Goal: Task Accomplishment & Management: Use online tool/utility

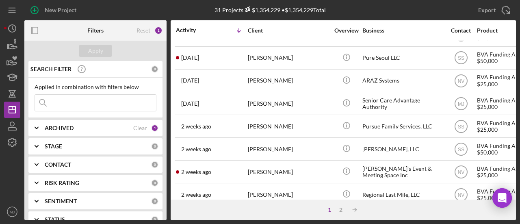
scroll to position [8, 0]
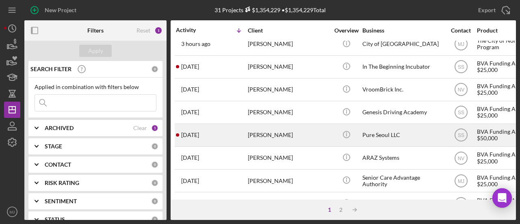
click at [387, 133] on div "Pure Seoul LLC" at bounding box center [403, 135] width 81 height 22
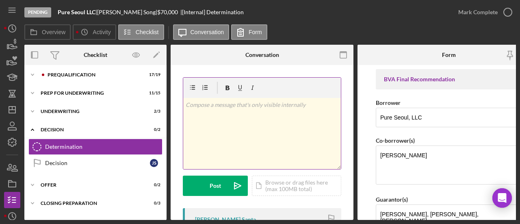
scroll to position [61, 0]
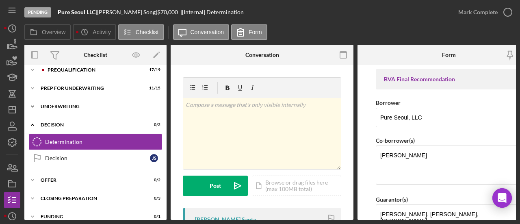
click at [68, 104] on div "Underwriting" at bounding box center [99, 106] width 116 height 5
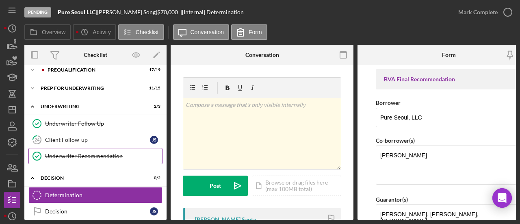
click at [74, 151] on link "Underwriter Recommendation Underwriter Recommendation" at bounding box center [95, 156] width 134 height 16
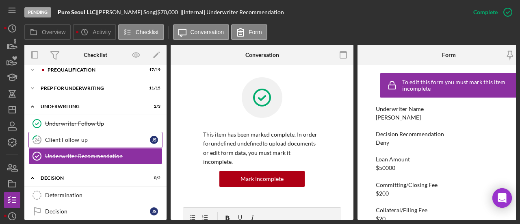
click at [92, 133] on link "24 Client Follow-up J S" at bounding box center [95, 140] width 134 height 16
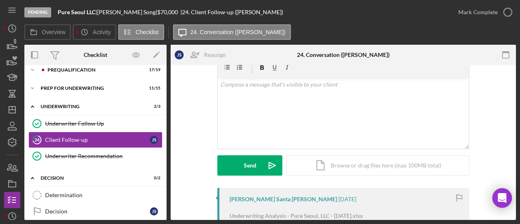
scroll to position [122, 0]
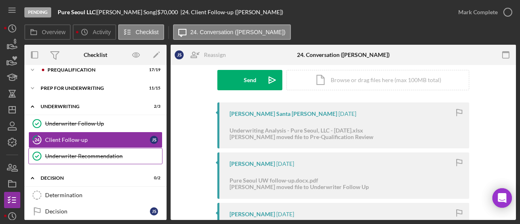
click at [89, 153] on div "Underwriter Recommendation" at bounding box center [103, 156] width 117 height 7
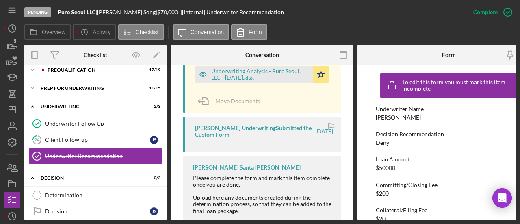
scroll to position [285, 0]
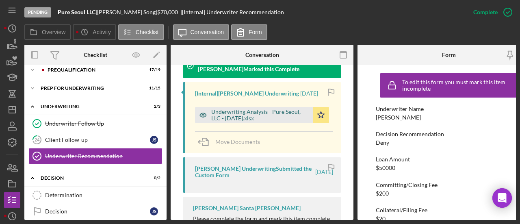
click at [237, 109] on div "Underwriting Analysis - Pure Seoul, LLC - 07.21.2025.xlsx" at bounding box center [260, 115] width 98 height 13
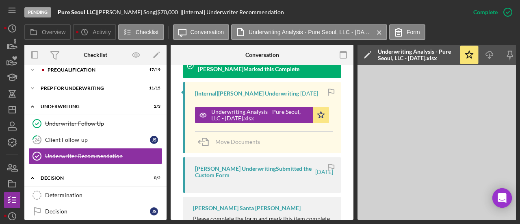
click at [348, 53] on icon "button" at bounding box center [344, 55] width 18 height 18
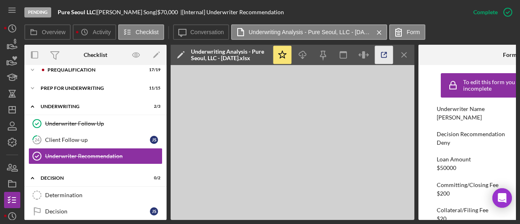
click at [380, 57] on icon "button" at bounding box center [384, 55] width 18 height 18
click at [411, 53] on icon "Icon/Menu Close" at bounding box center [405, 55] width 18 height 18
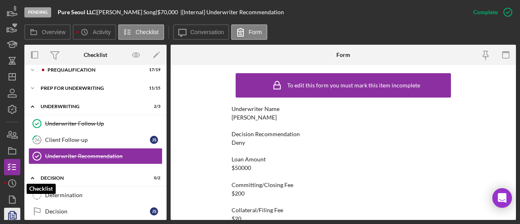
scroll to position [69, 0]
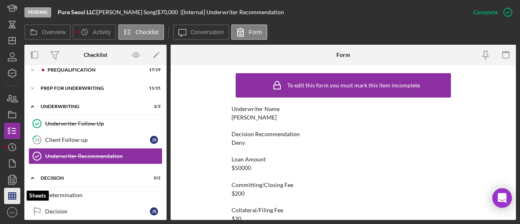
click at [10, 195] on icon "button" at bounding box center [12, 196] width 20 height 20
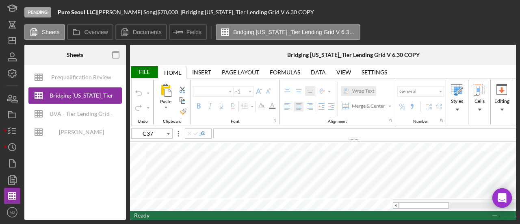
type input "Arial"
type input "11"
click at [407, 181] on input "image" at bounding box center [409, 182] width 7 height 7
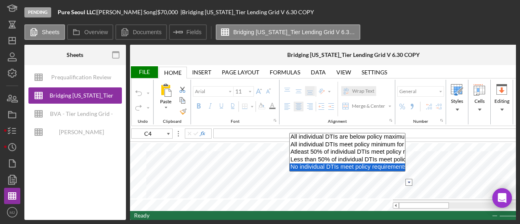
click at [316, 169] on option "No individual DTIs meet policy requirements per loan amount" at bounding box center [347, 167] width 115 height 8
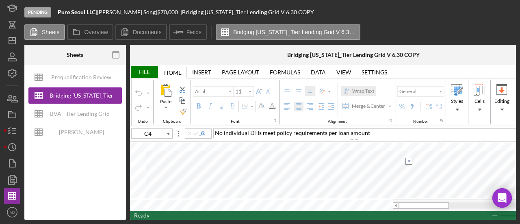
type input "C5"
click at [408, 173] on input "image" at bounding box center [409, 172] width 7 height 7
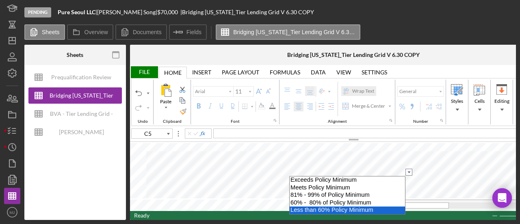
click at [322, 210] on option "Less than 60% Policy Minimum" at bounding box center [347, 211] width 115 height 8
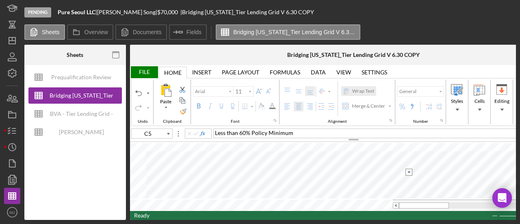
type input "10"
click at [407, 163] on input "image" at bounding box center [409, 162] width 7 height 7
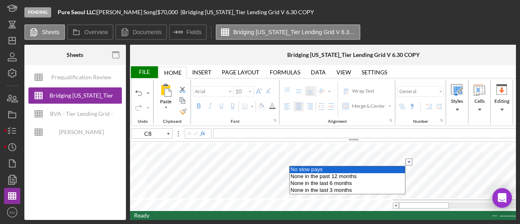
click at [327, 169] on option "No slow pays" at bounding box center [347, 169] width 115 height 7
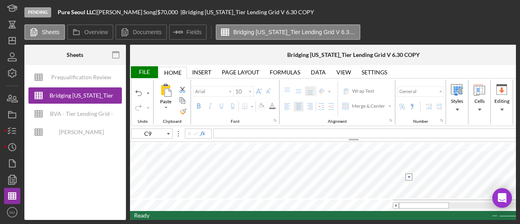
click at [409, 176] on input "image" at bounding box center [409, 177] width 7 height 7
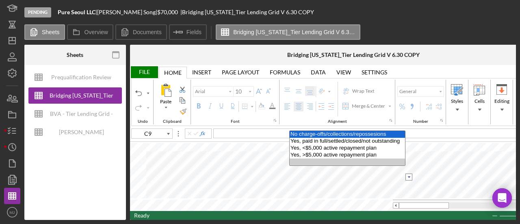
click at [320, 131] on option "No charge-offs/collections/repossesions" at bounding box center [347, 134] width 115 height 7
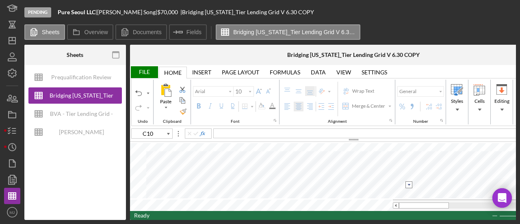
click at [410, 184] on input "image" at bounding box center [409, 184] width 7 height 7
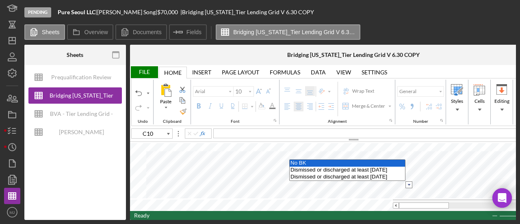
click at [311, 163] on option "No BK" at bounding box center [347, 163] width 115 height 7
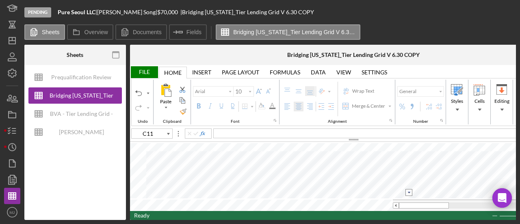
drag, startPoint x: 113, startPoint y: 152, endPoint x: 406, endPoint y: 192, distance: 295.8
click at [406, 191] on input "image" at bounding box center [409, 192] width 7 height 7
click at [406, 192] on input "image" at bounding box center [409, 192] width 7 height 7
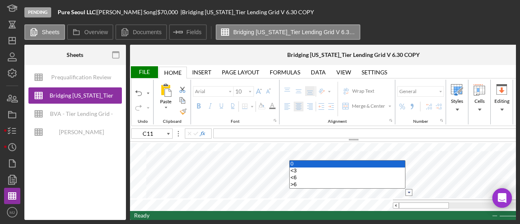
click at [301, 161] on option "0" at bounding box center [347, 164] width 115 height 7
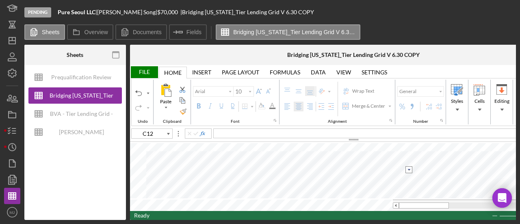
click at [409, 170] on input "image" at bounding box center [409, 169] width 7 height 7
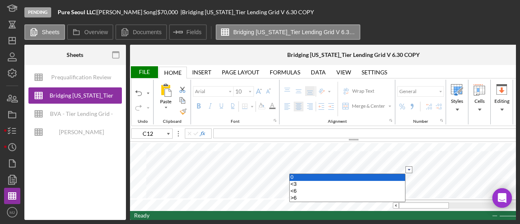
click at [331, 174] on option "0" at bounding box center [347, 177] width 115 height 7
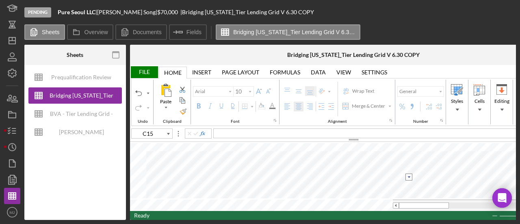
click at [407, 176] on input "image" at bounding box center [409, 177] width 7 height 7
click at [354, 189] on option "No" at bounding box center [347, 191] width 115 height 7
click at [410, 178] on input "image" at bounding box center [409, 177] width 7 height 7
click at [351, 189] on option "No" at bounding box center [347, 191] width 115 height 7
click at [407, 174] on input "image" at bounding box center [409, 177] width 7 height 7
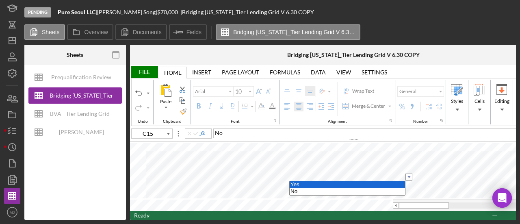
click at [359, 182] on option "Yes" at bounding box center [347, 184] width 115 height 7
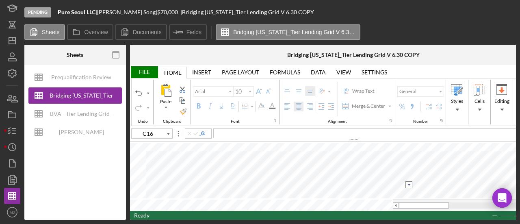
click at [408, 184] on input "image" at bounding box center [409, 184] width 7 height 7
click at [302, 169] on option "more than 1" at bounding box center [347, 170] width 115 height 7
click at [407, 164] on input "image" at bounding box center [409, 162] width 7 height 7
click at [336, 170] on option "Yes" at bounding box center [347, 169] width 115 height 7
click at [409, 169] on input "image" at bounding box center [409, 169] width 7 height 7
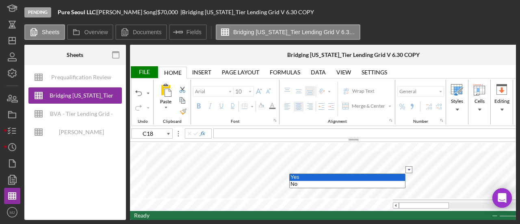
click at [329, 179] on option "Yes" at bounding box center [347, 177] width 115 height 7
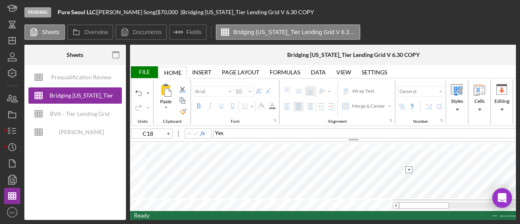
click at [407, 168] on input "image" at bounding box center [409, 169] width 7 height 7
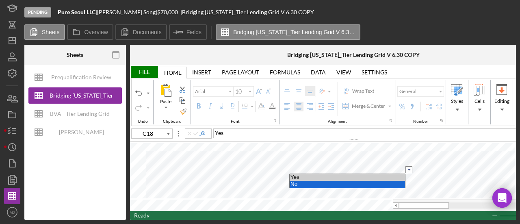
click at [326, 185] on option "No" at bounding box center [347, 184] width 115 height 7
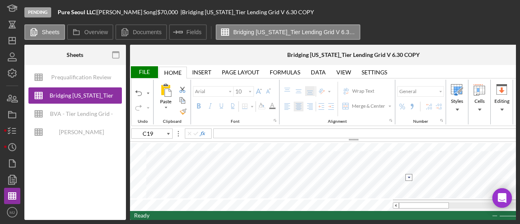
click at [409, 176] on input "image" at bounding box center [409, 177] width 7 height 7
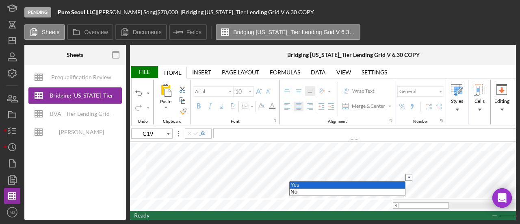
click at [341, 183] on option "Yes" at bounding box center [347, 185] width 115 height 7
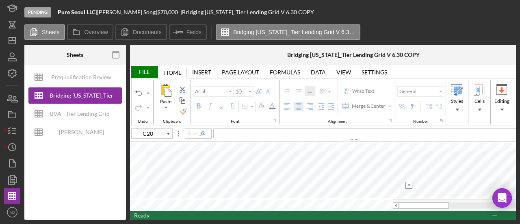
click at [411, 183] on input "image" at bounding box center [409, 185] width 7 height 7
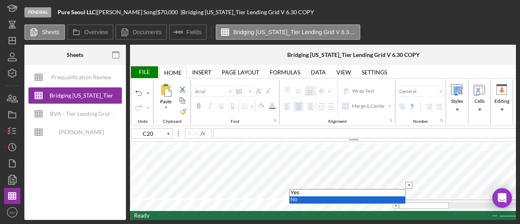
click at [312, 196] on option "No" at bounding box center [347, 199] width 115 height 7
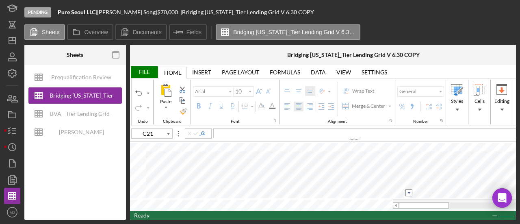
click at [408, 193] on input "image" at bounding box center [409, 192] width 7 height 7
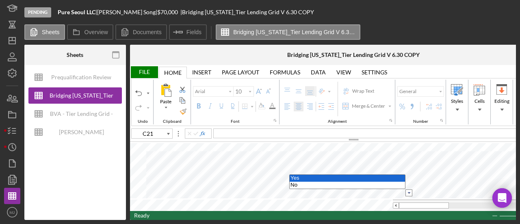
click at [314, 179] on option "Yes" at bounding box center [347, 178] width 115 height 7
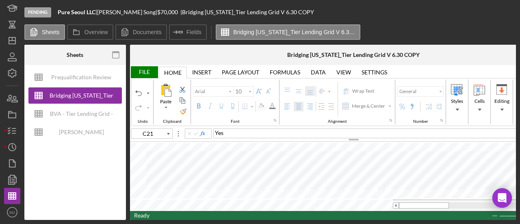
type input "C37"
select select
click at [408, 184] on input "image" at bounding box center [409, 184] width 7 height 7
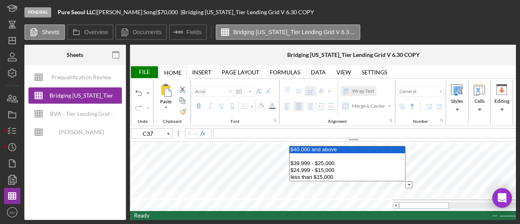
click at [324, 148] on option "$40,000 and above" at bounding box center [347, 149] width 115 height 7
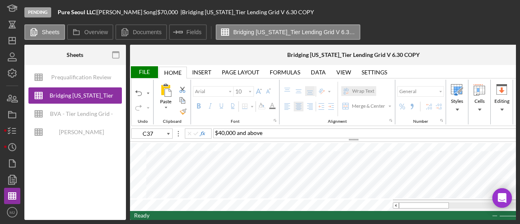
click at [150, 74] on div "File" at bounding box center [144, 72] width 28 height 12
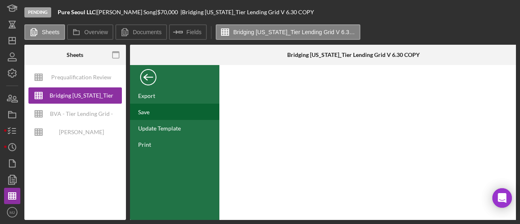
click at [150, 116] on div "Save" at bounding box center [174, 112] width 89 height 16
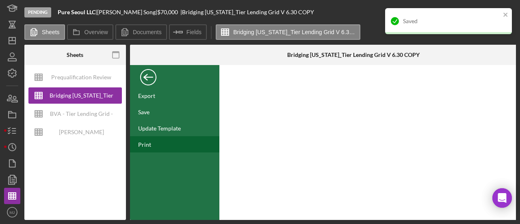
click at [148, 142] on div "Print" at bounding box center [144, 144] width 13 height 7
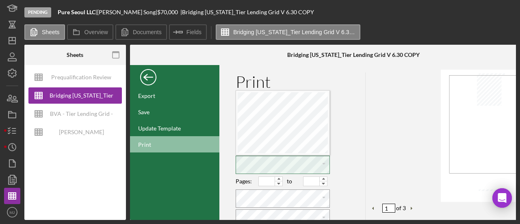
scroll to position [4, 2]
click at [157, 76] on div "FILE" at bounding box center [174, 77] width 89 height 20
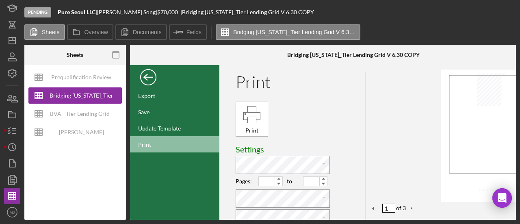
click at [146, 78] on div "Back" at bounding box center [148, 75] width 16 height 16
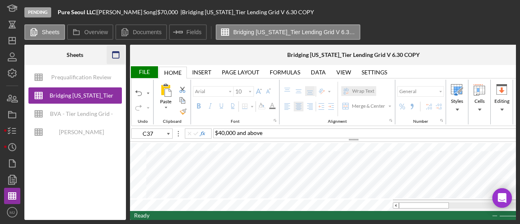
click at [117, 55] on icon "button" at bounding box center [116, 55] width 18 height 18
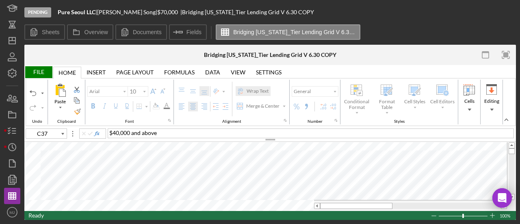
click at [44, 65] on div "File Home Home Insert Insert Page Layout Page Layout Formulas Formulas Data Dat…" at bounding box center [270, 96] width 492 height 62
click at [44, 70] on div "File" at bounding box center [38, 72] width 28 height 12
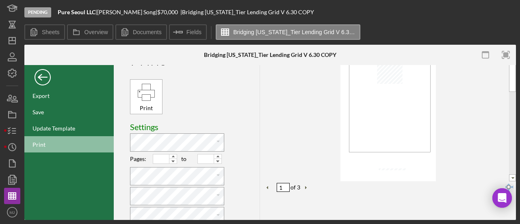
scroll to position [0, 0]
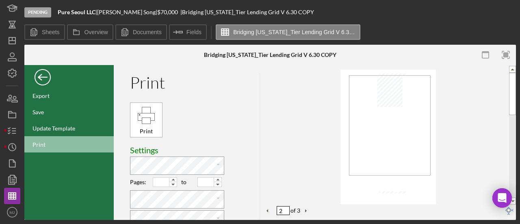
type input "1"
click at [307, 210] on button "Next Page" at bounding box center [306, 211] width 8 height 8
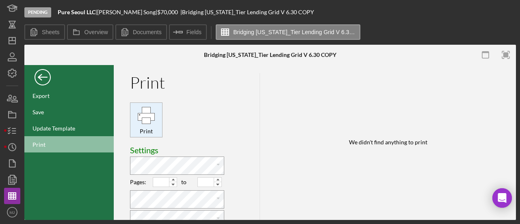
click at [158, 121] on div "Print" at bounding box center [146, 120] width 32 height 32
click at [43, 77] on div "Back" at bounding box center [43, 75] width 16 height 16
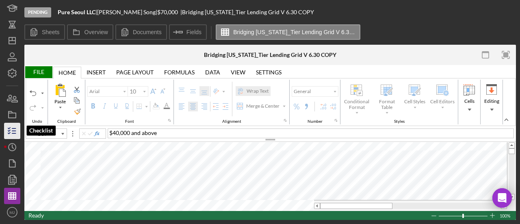
click at [9, 136] on icon "button" at bounding box center [12, 131] width 20 height 20
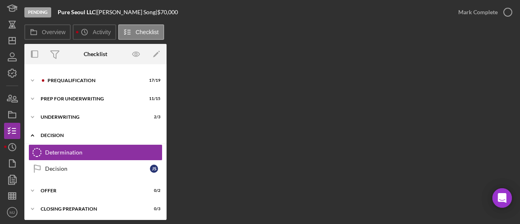
scroll to position [60, 0]
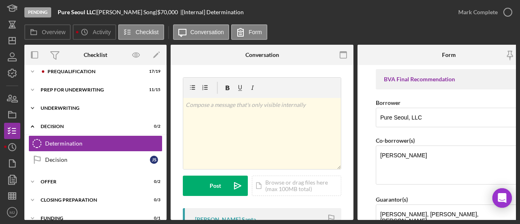
click at [54, 107] on div "Underwriting" at bounding box center [99, 108] width 116 height 5
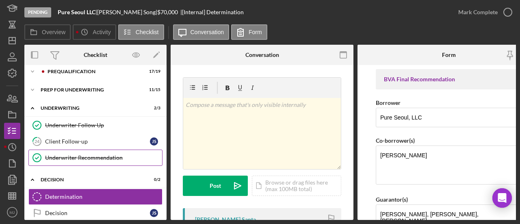
click at [73, 154] on div "Underwriter Recommendation" at bounding box center [103, 157] width 117 height 7
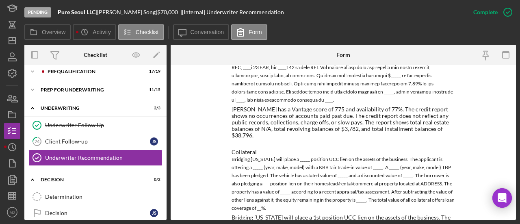
scroll to position [700, 0]
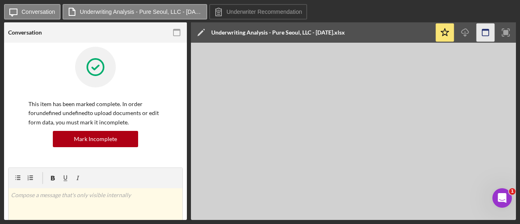
click at [488, 31] on icon "button" at bounding box center [486, 33] width 18 height 18
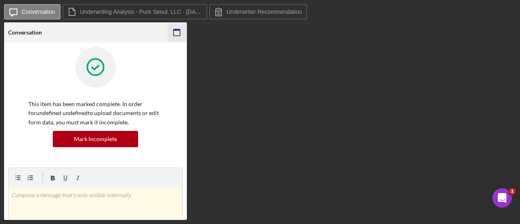
click at [182, 31] on icon "button" at bounding box center [177, 33] width 18 height 18
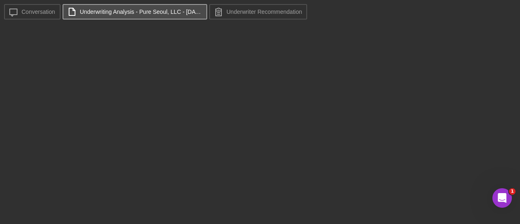
click at [175, 13] on label "Underwriting Analysis - Pure Seoul, LLC - [DATE].xlsx" at bounding box center [141, 12] width 122 height 7
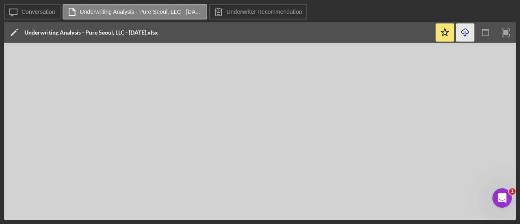
click at [463, 37] on icon "Icon/Download" at bounding box center [466, 33] width 18 height 18
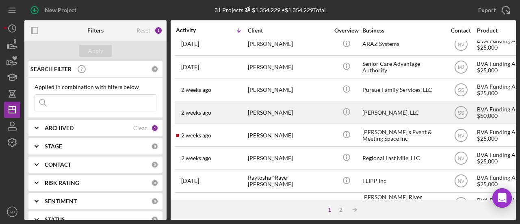
scroll to position [41, 0]
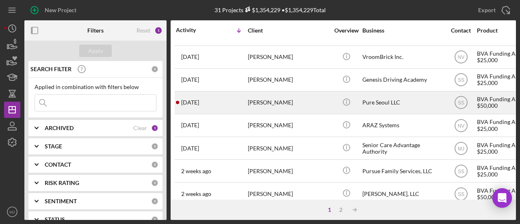
click at [389, 104] on div "Pure Seoul LLC" at bounding box center [403, 103] width 81 height 22
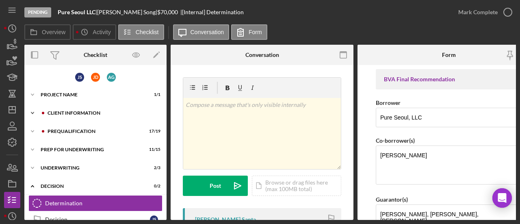
click at [83, 106] on div "Icon/Expander Client Information 7 / 15" at bounding box center [95, 113] width 142 height 16
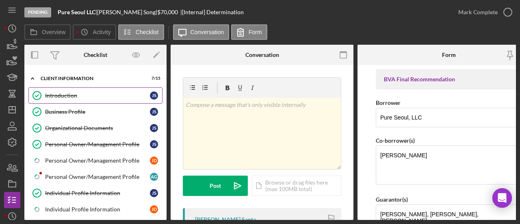
scroll to position [81, 0]
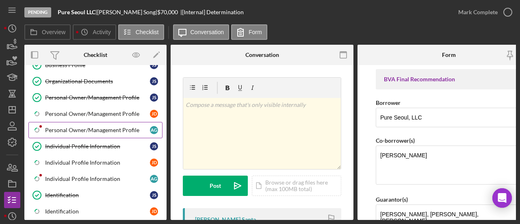
click at [87, 129] on div "Personal Owner/Management Profile" at bounding box center [97, 130] width 105 height 7
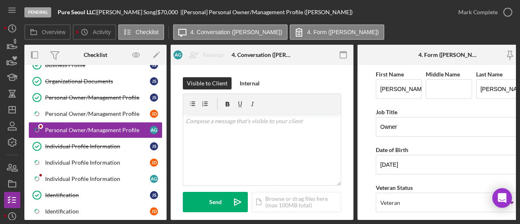
drag, startPoint x: 84, startPoint y: 112, endPoint x: 430, endPoint y: 178, distance: 352.2
click at [84, 112] on div "Personal Owner/Management Profile" at bounding box center [97, 114] width 105 height 7
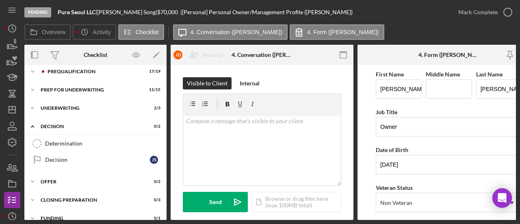
scroll to position [335, 0]
